Goal: Check status: Check status

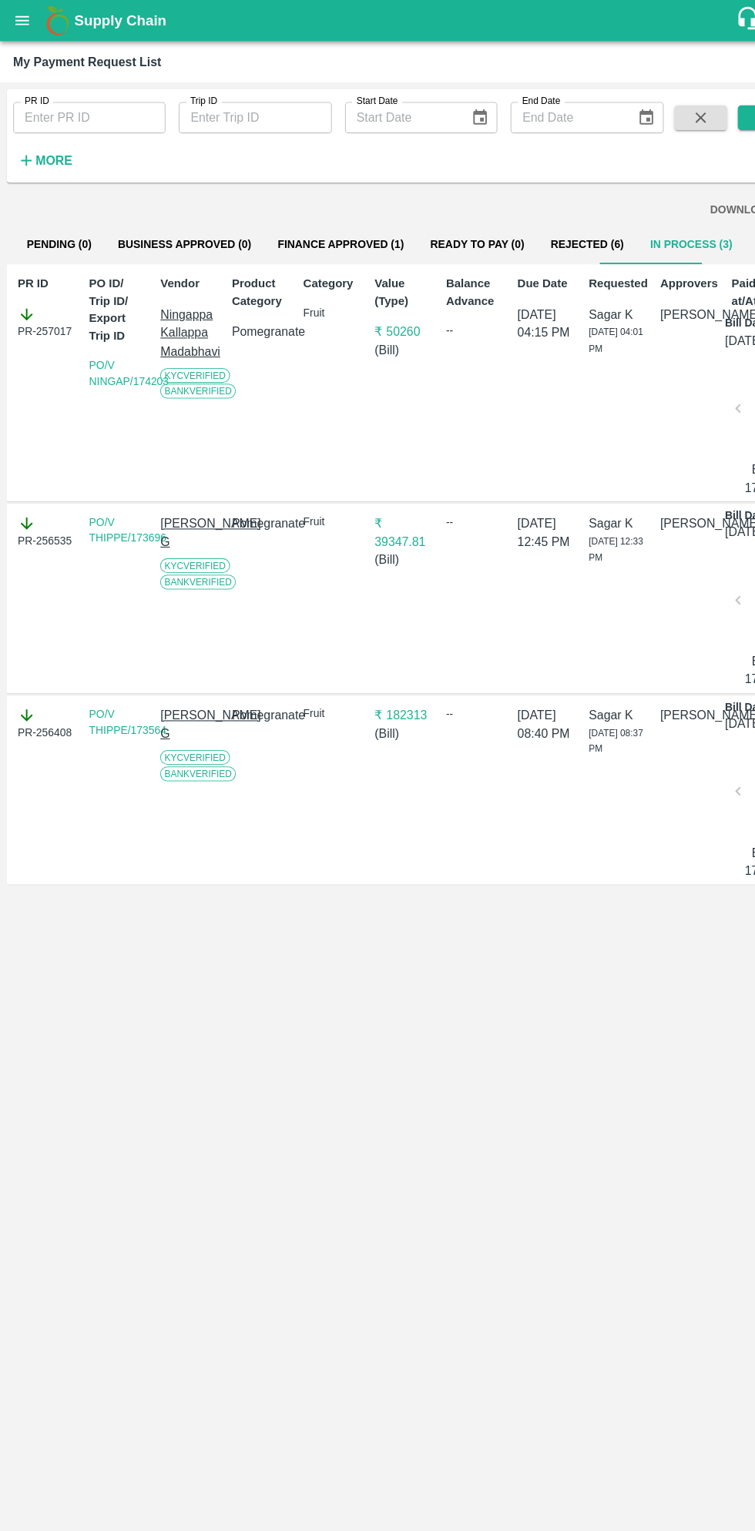
click at [70, 19] on b "Supply Chain" at bounding box center [112, 19] width 86 height 15
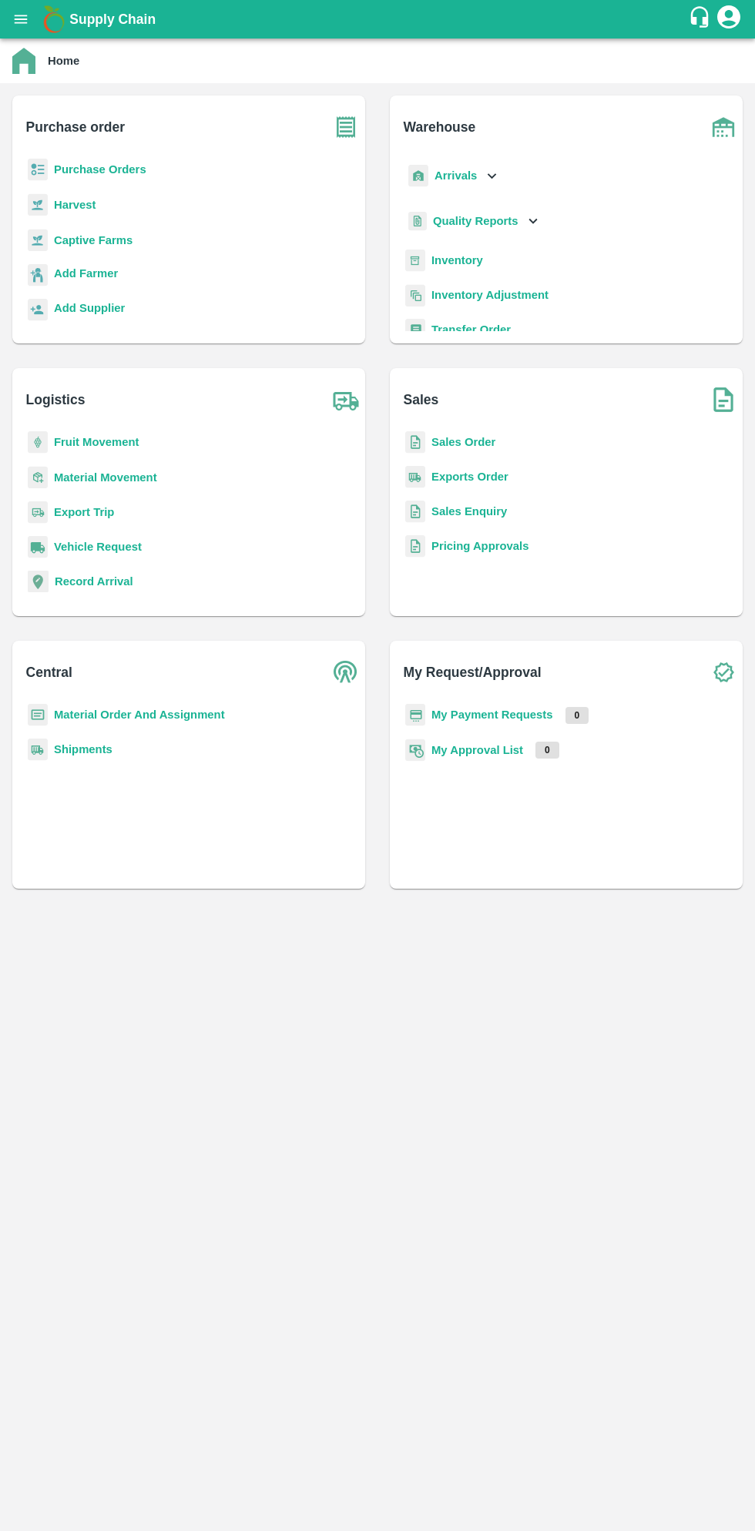
click at [126, 169] on b "Purchase Orders" at bounding box center [100, 169] width 92 height 12
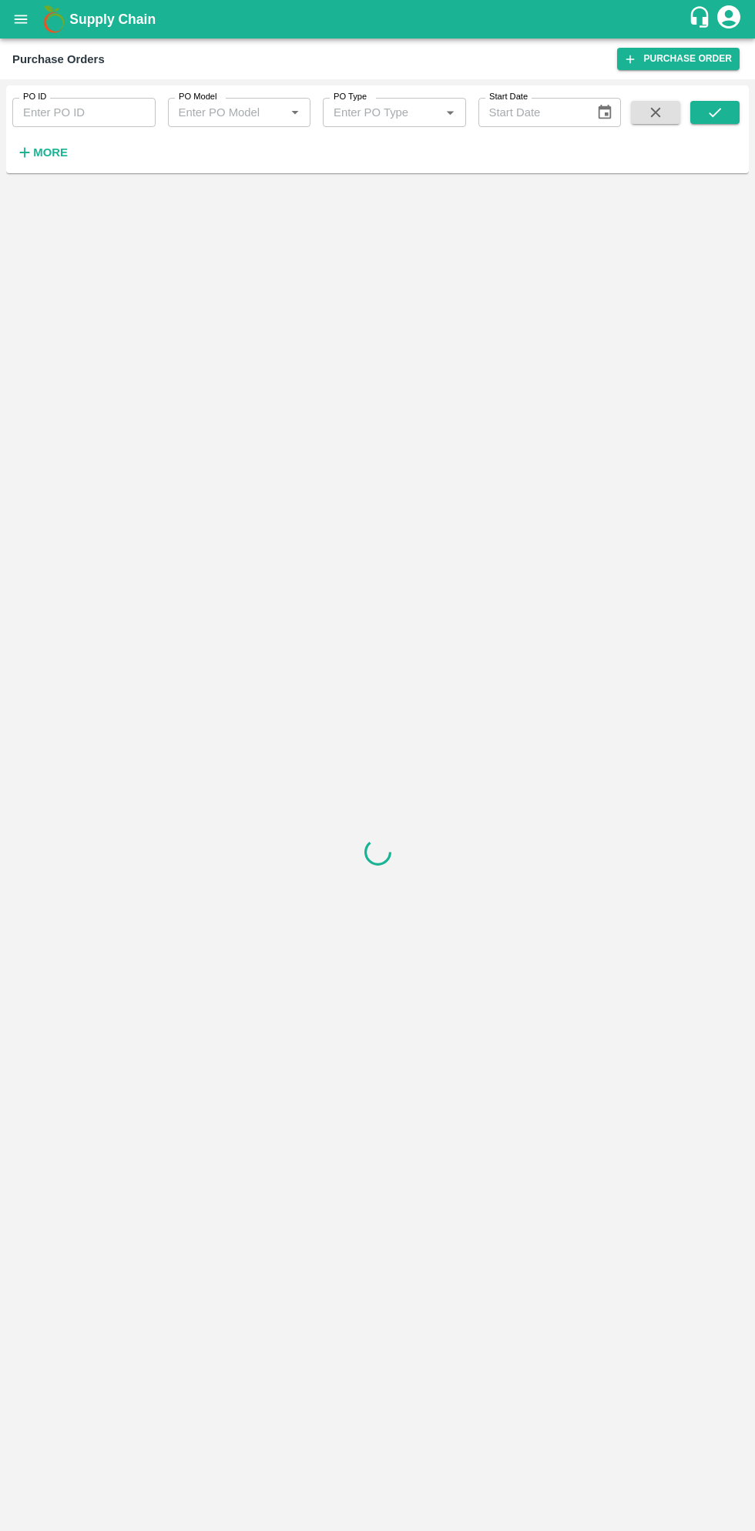
click at [62, 156] on strong "More" at bounding box center [50, 152] width 35 height 12
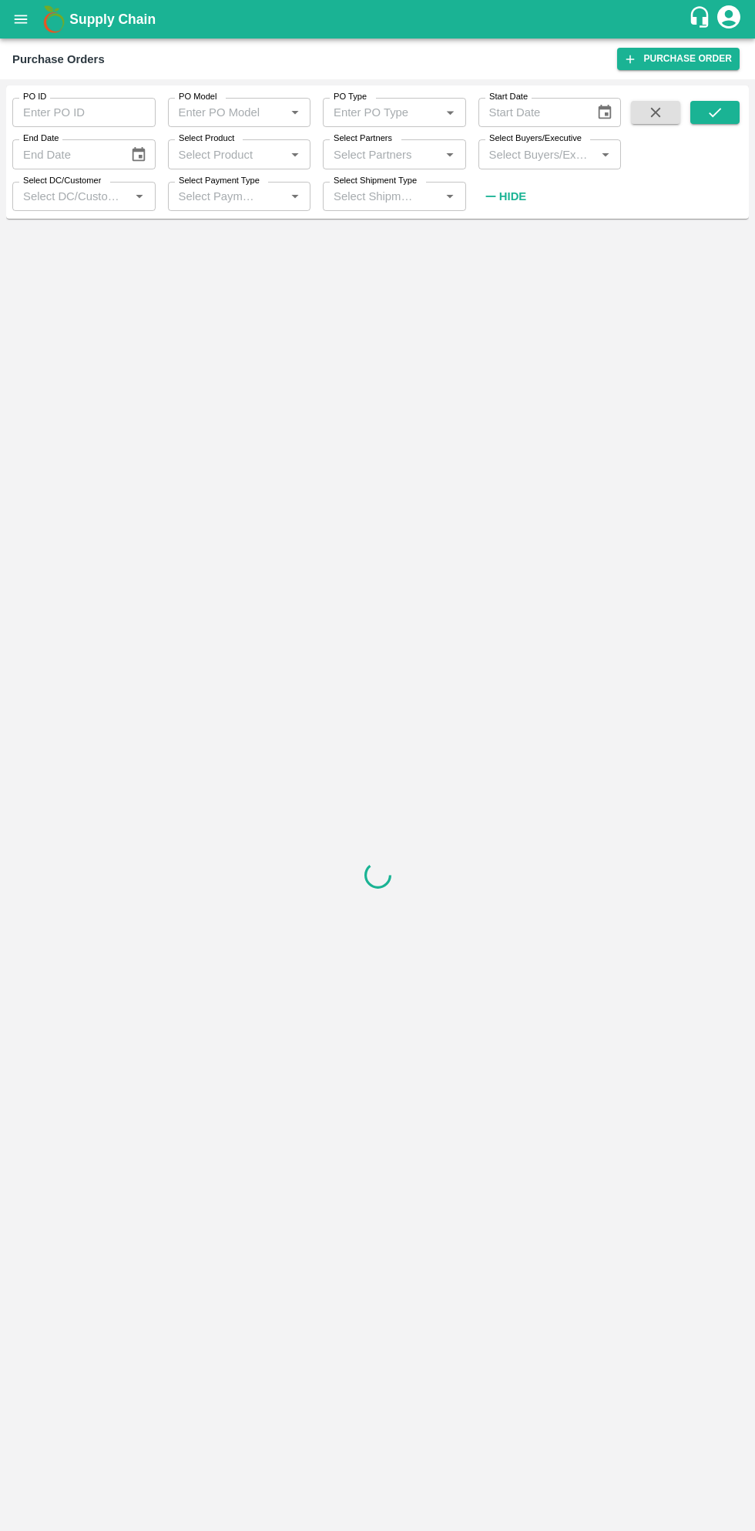
click at [550, 154] on input "Select Buyers/Executive" at bounding box center [537, 154] width 109 height 20
type input "saga"
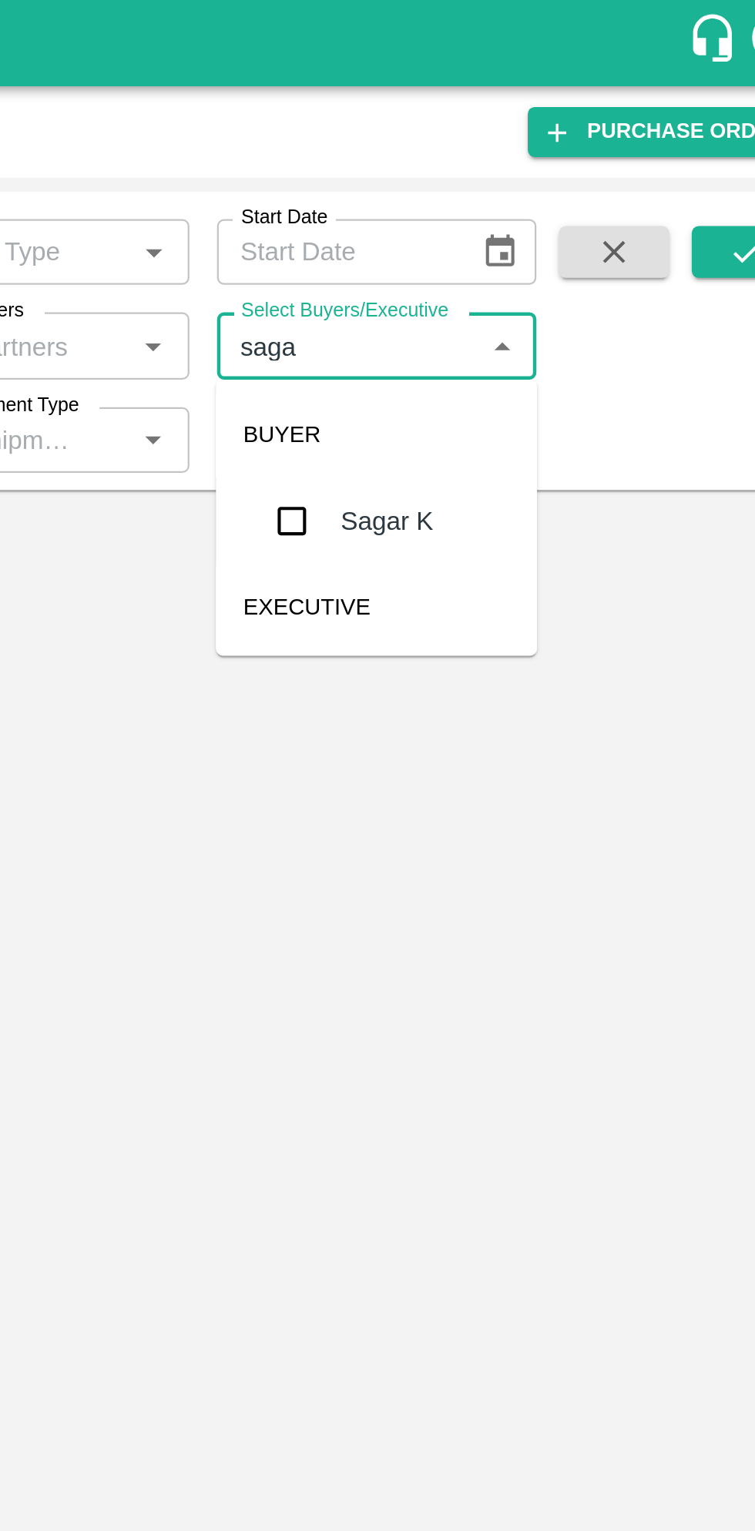
click at [510, 233] on input "checkbox" at bounding box center [511, 232] width 31 height 31
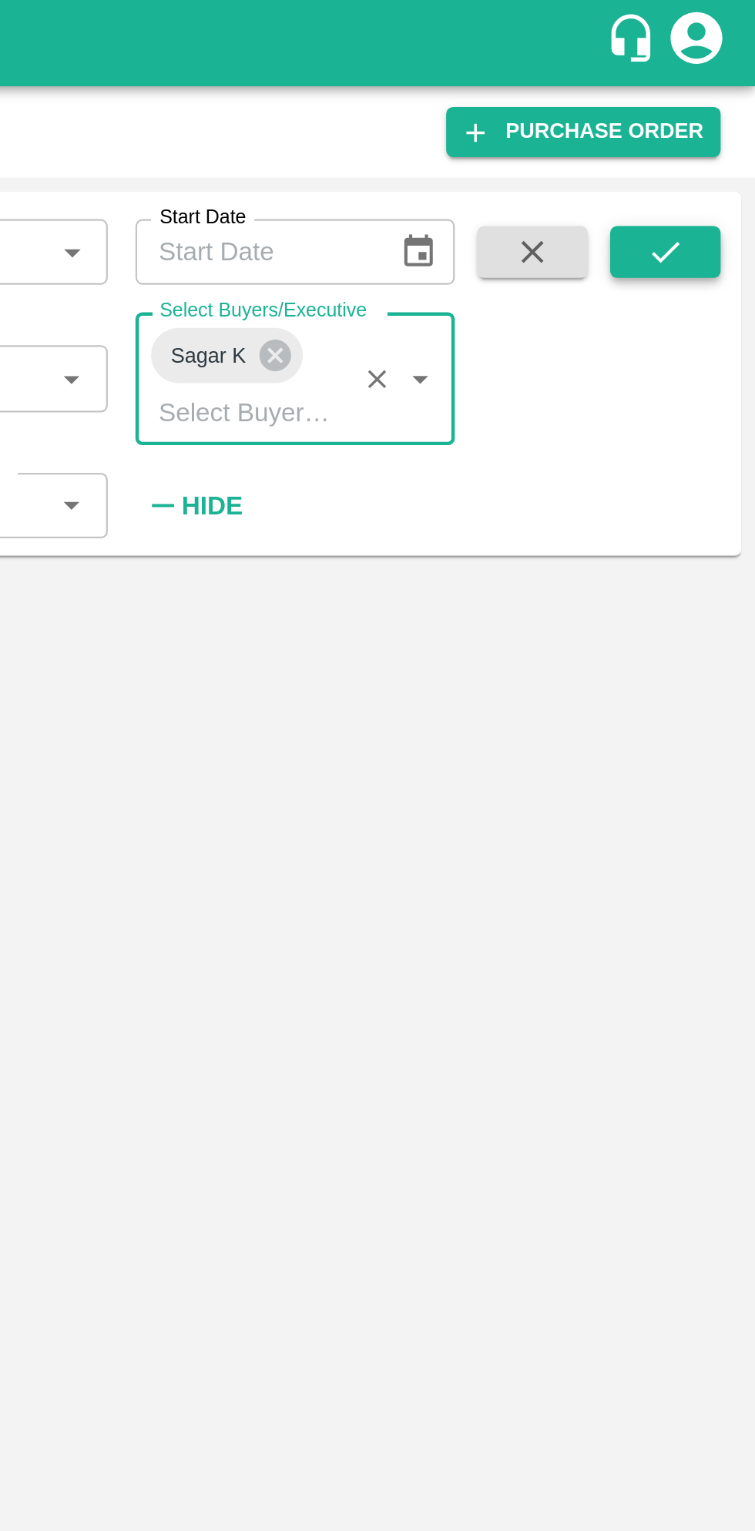
click at [716, 121] on icon "submit" at bounding box center [714, 112] width 17 height 17
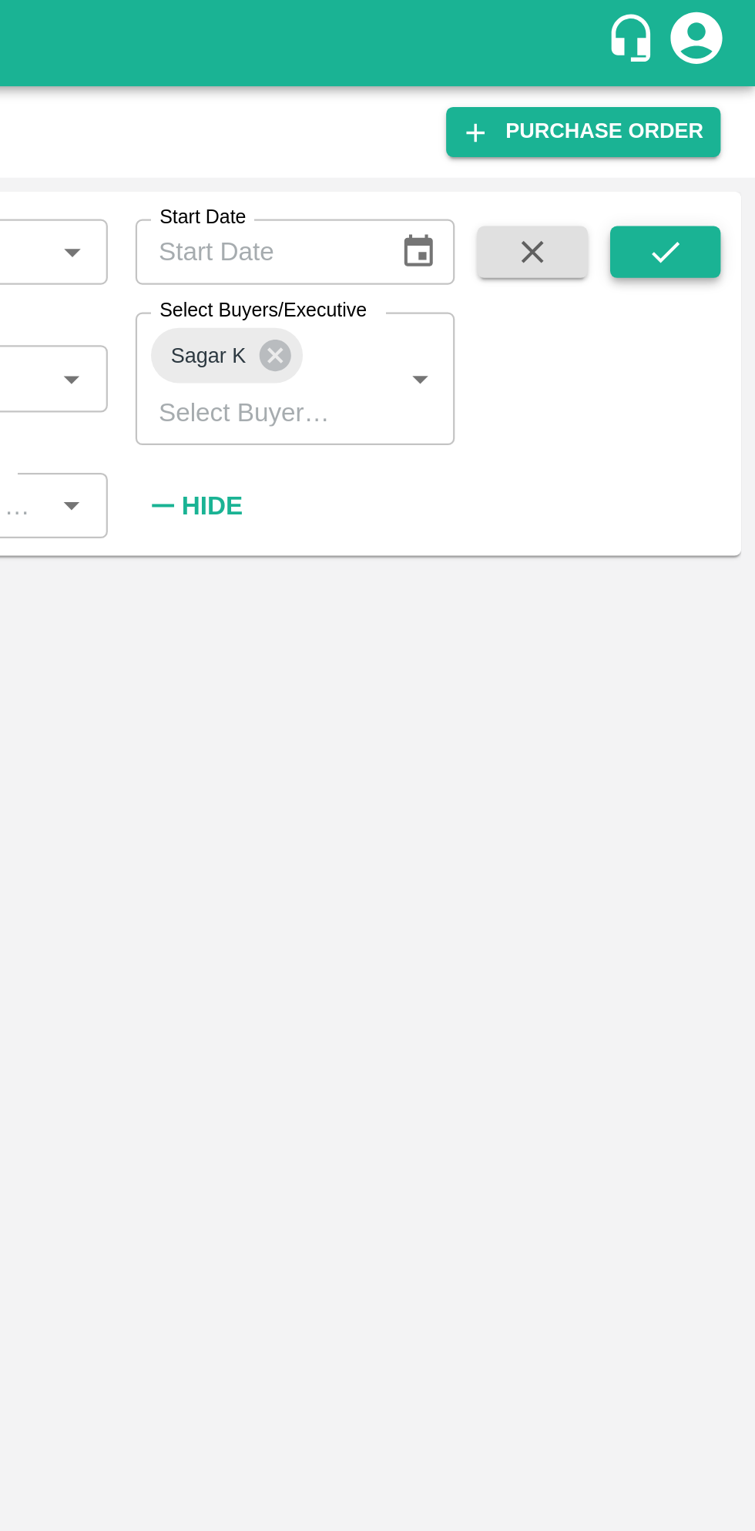
click at [714, 104] on icon "submit" at bounding box center [714, 112] width 17 height 17
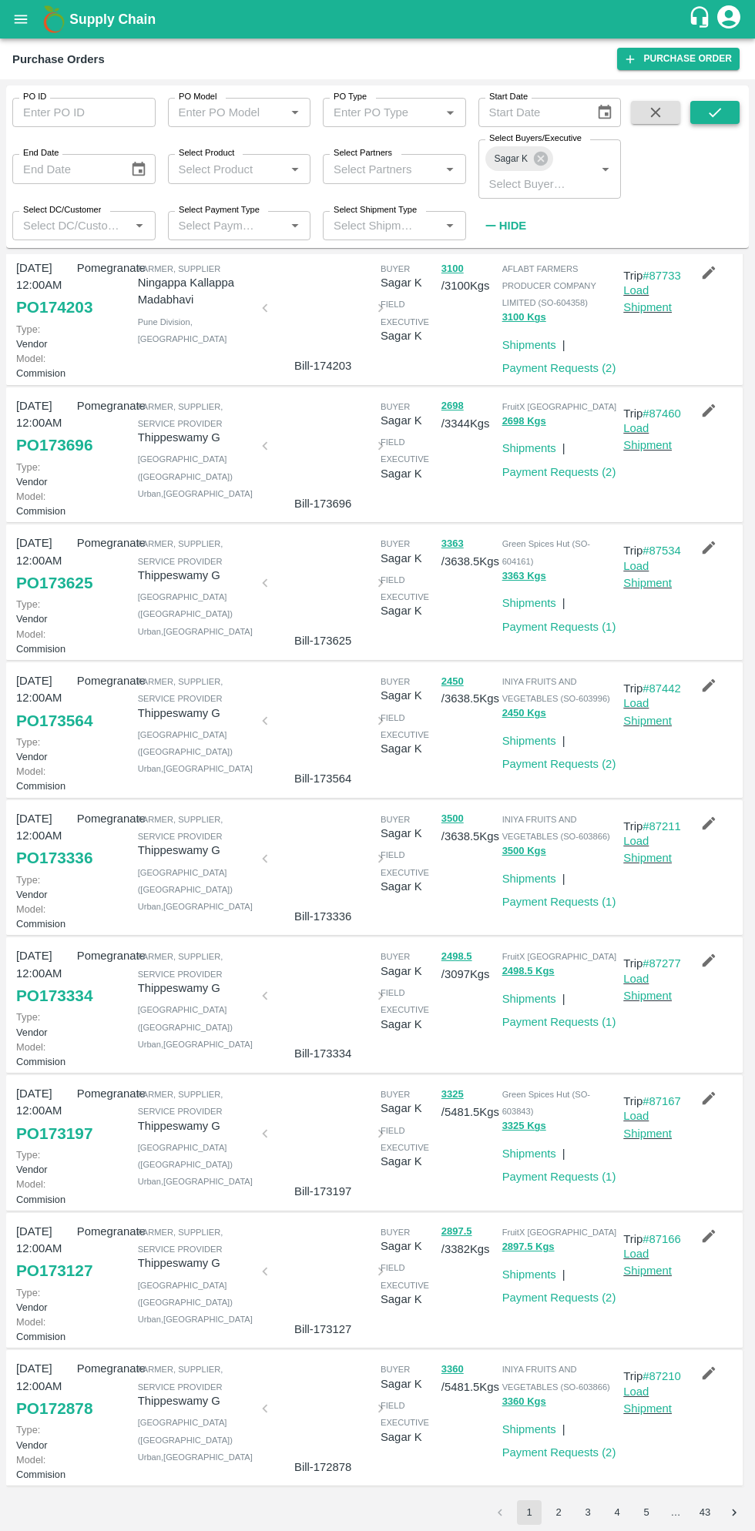
scroll to position [340, 0]
click at [711, 952] on icon "button" at bounding box center [708, 960] width 17 height 17
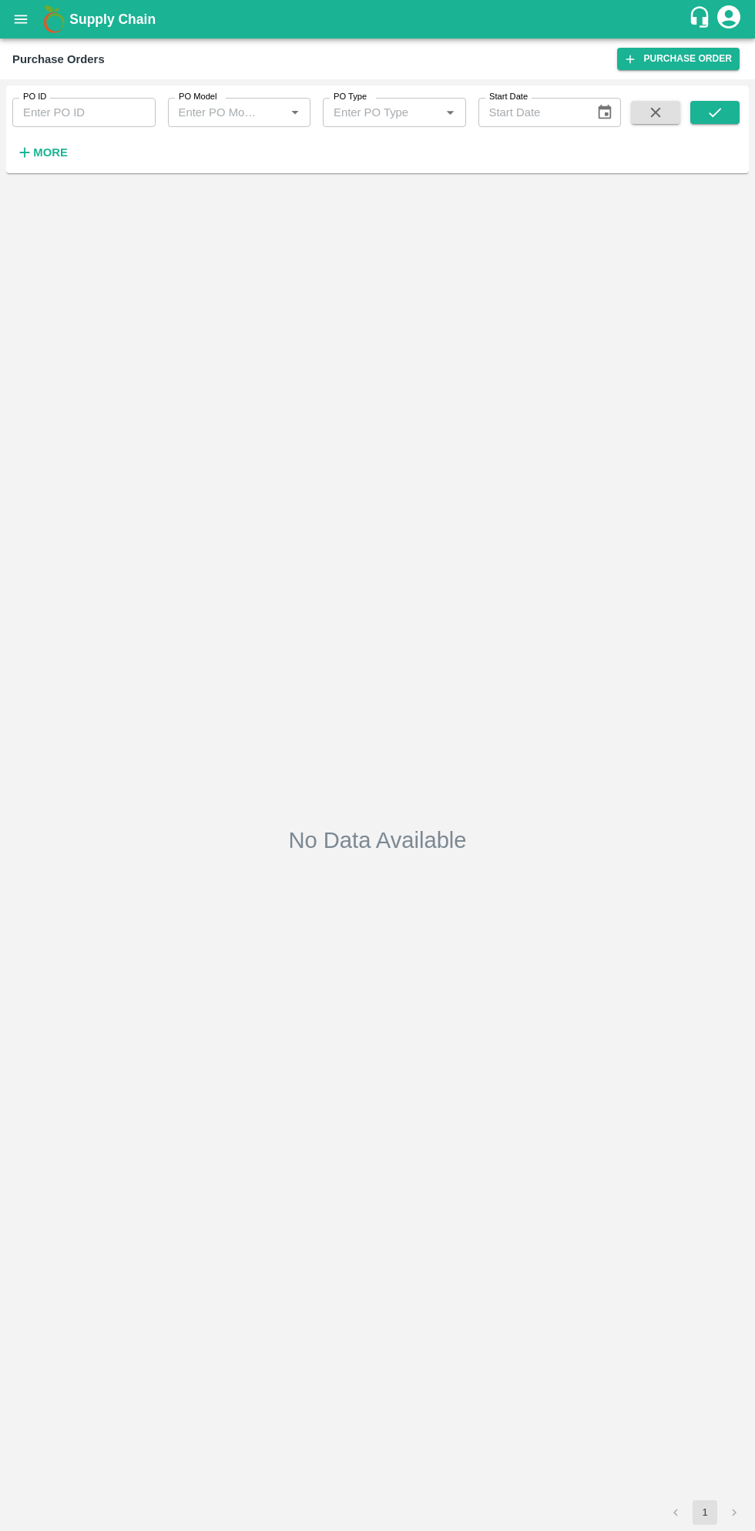
click at [55, 158] on strong "More" at bounding box center [50, 152] width 35 height 12
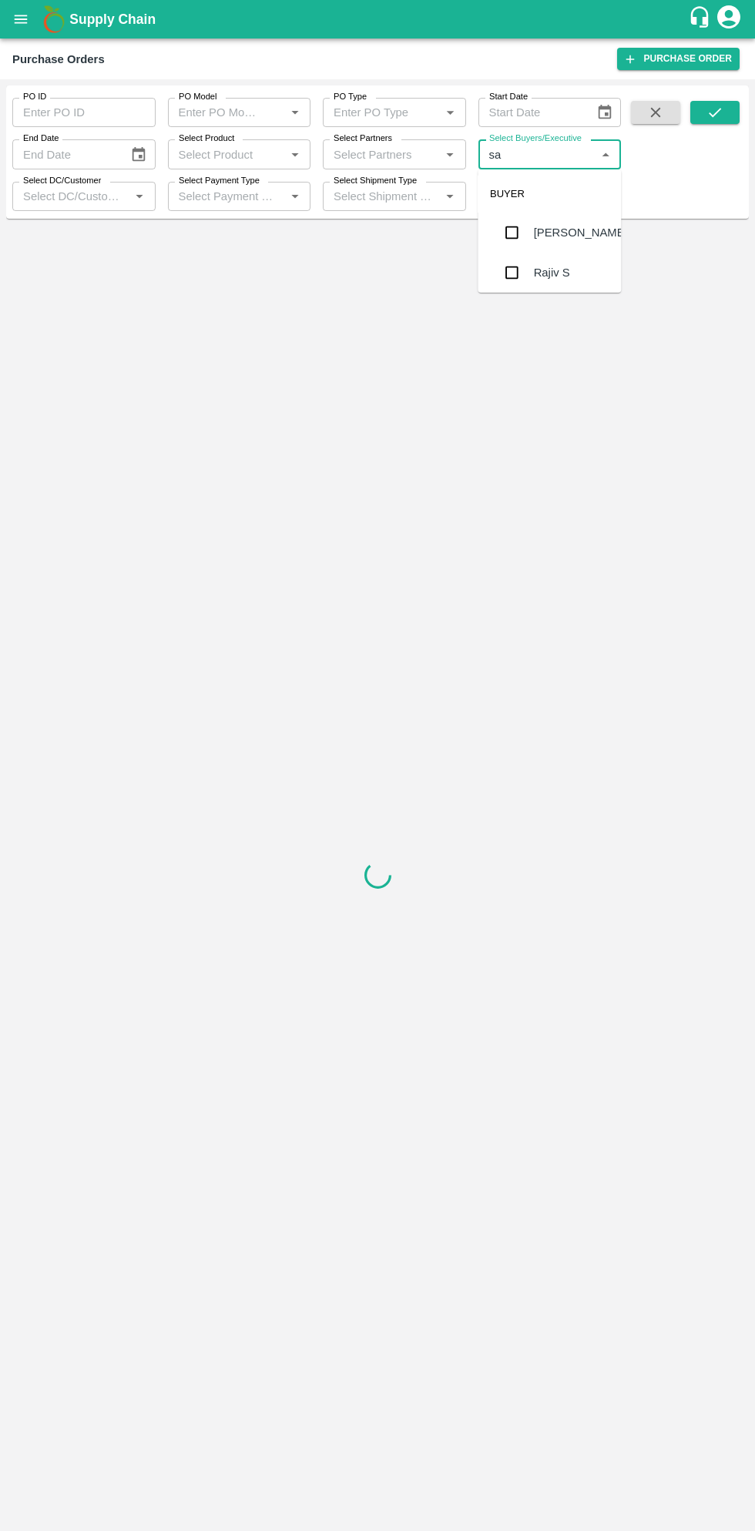
type input "saf"
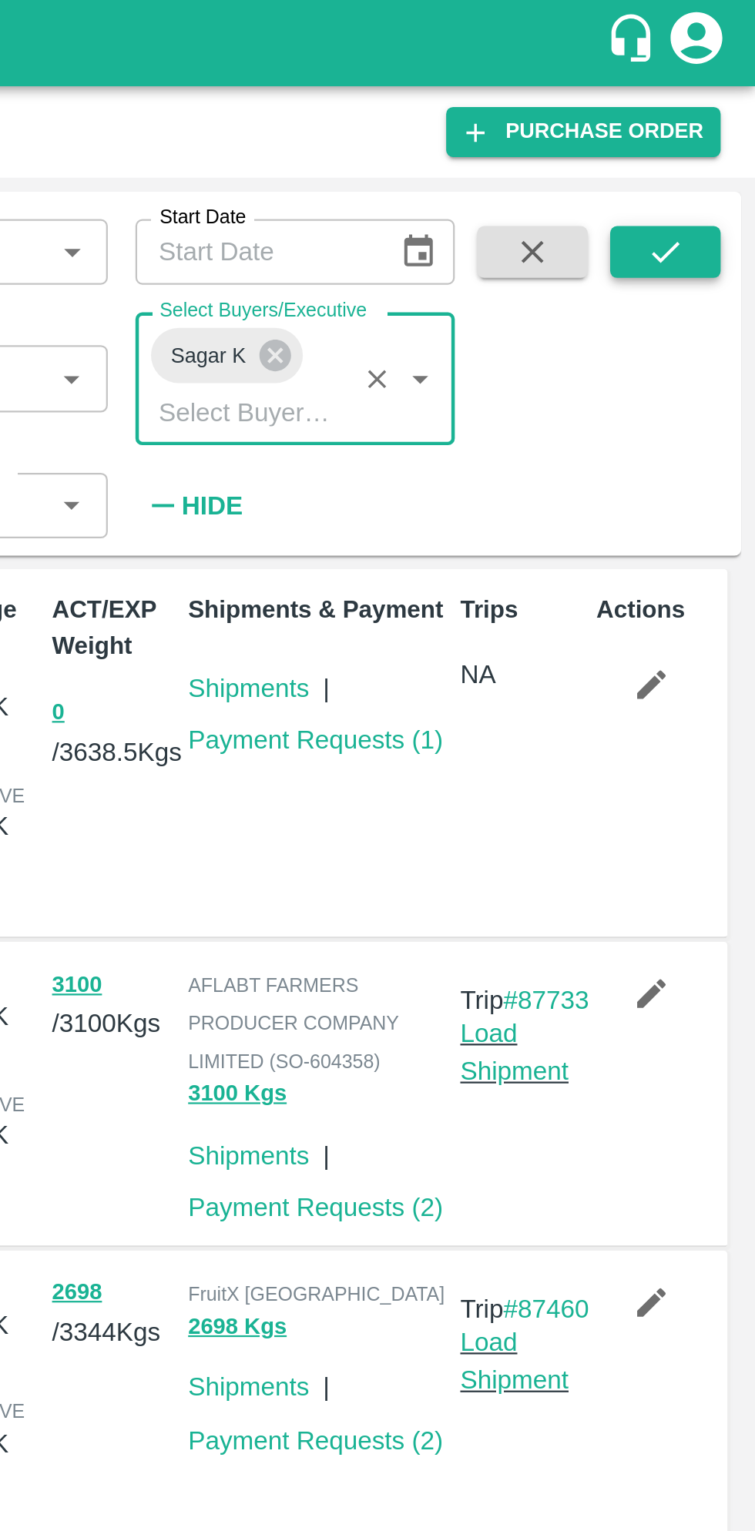
click at [712, 102] on button "submit" at bounding box center [714, 112] width 49 height 23
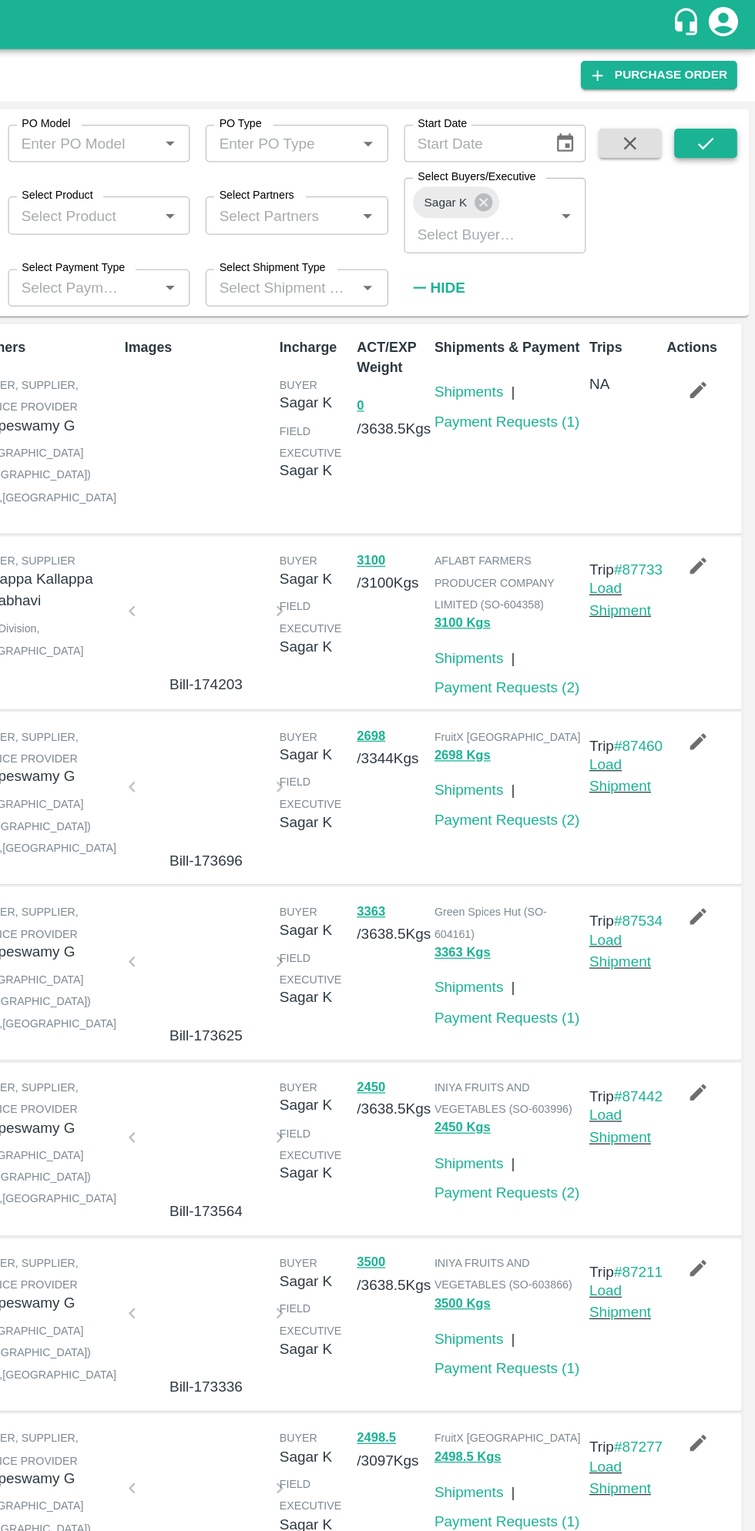
scroll to position [7, 0]
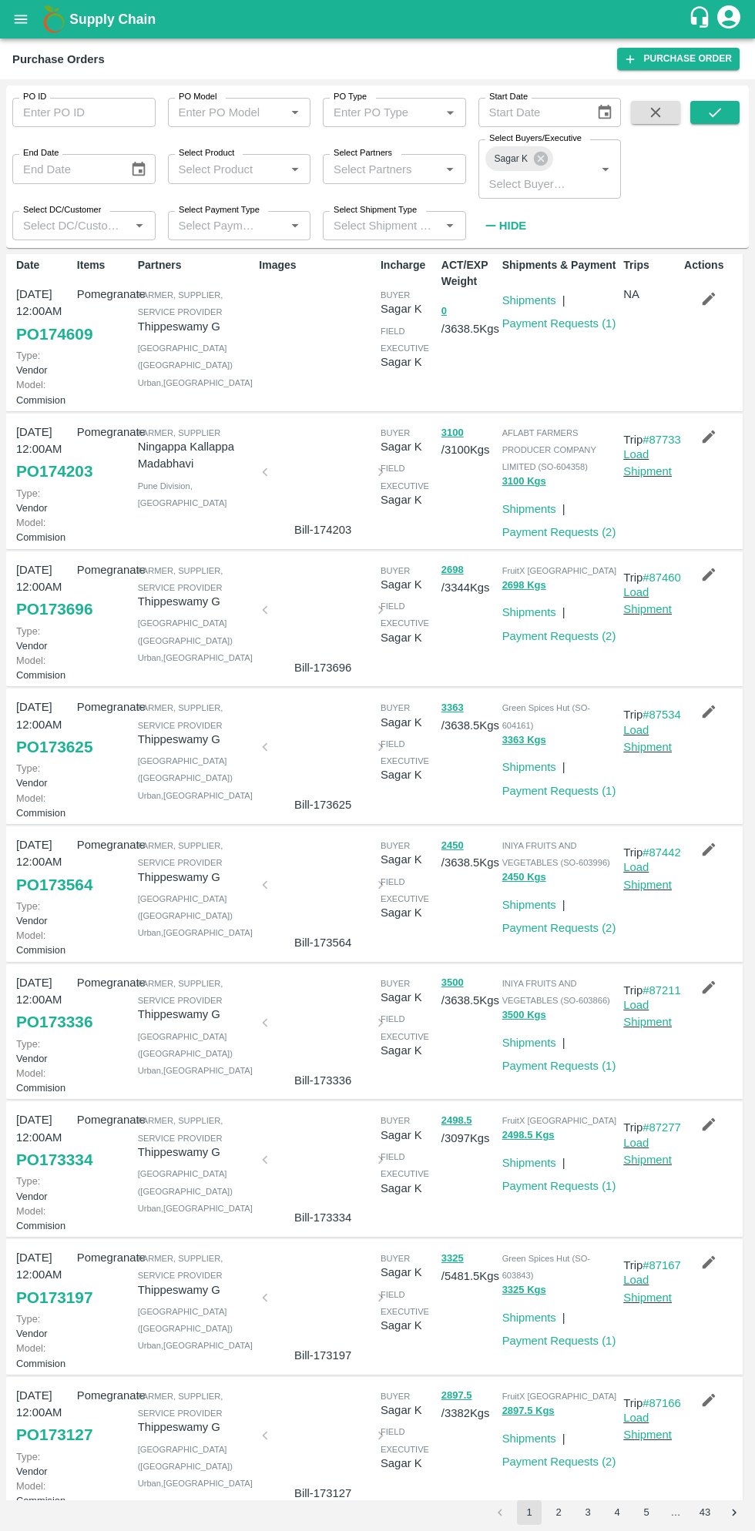
click at [61, 1173] on link "PO 173334" at bounding box center [54, 1160] width 76 height 28
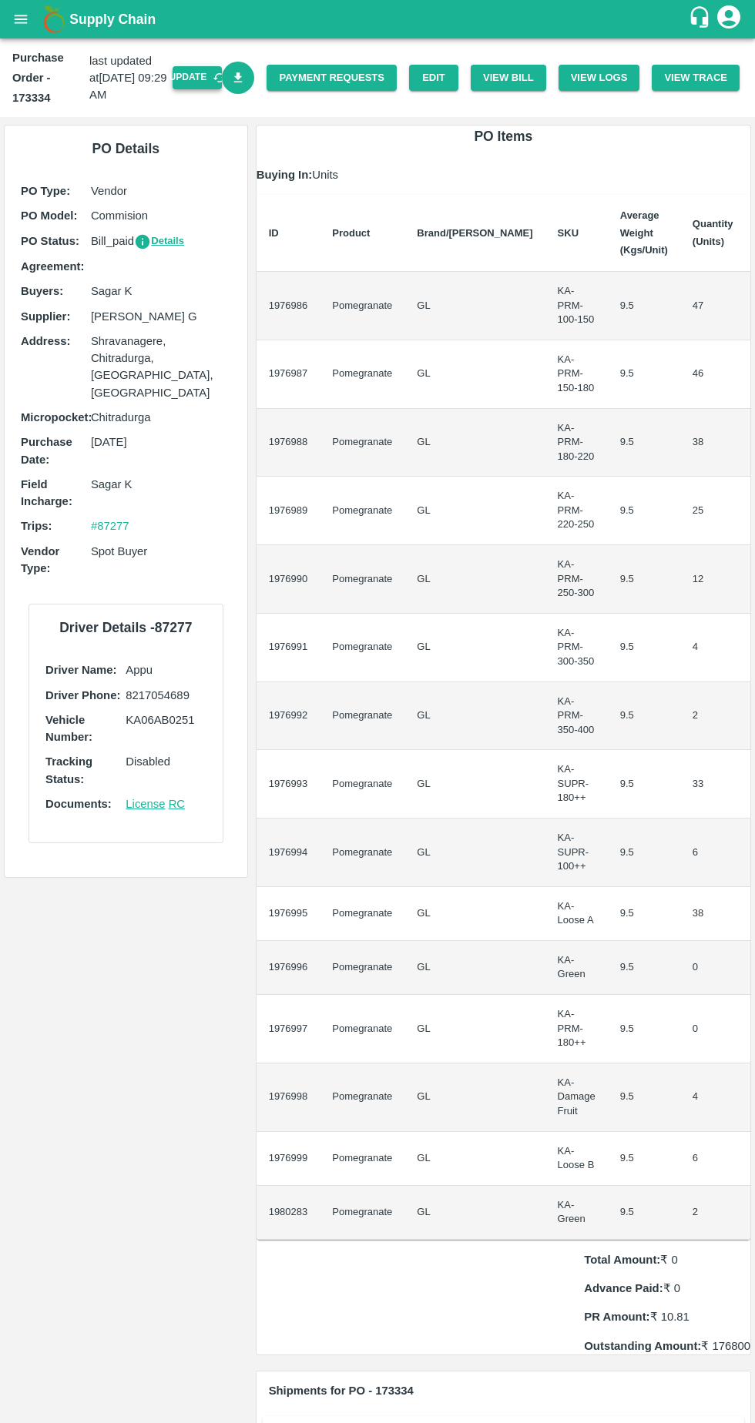
click at [206, 77] on button "Update" at bounding box center [196, 77] width 49 height 22
click at [508, 69] on button "View Bill" at bounding box center [507, 78] width 75 height 27
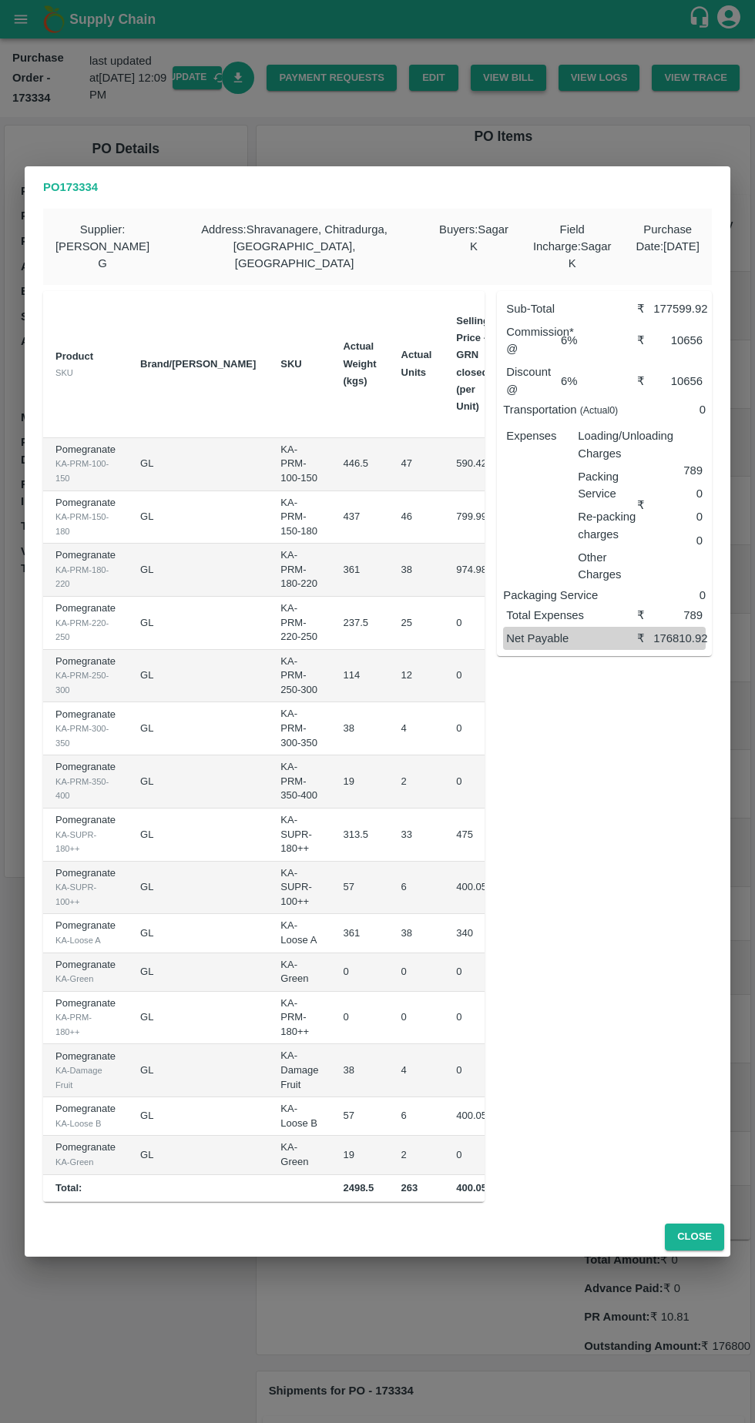
scroll to position [0, 148]
